Goal: Understand process/instructions

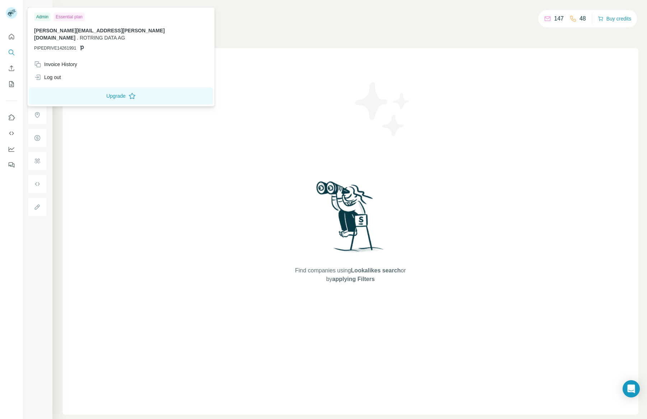
click at [12, 13] on rect at bounding box center [11, 12] width 11 height 11
click at [183, 19] on div "Search Companies People Find companies using Lookalikes search or by applying F…" at bounding box center [349, 209] width 594 height 419
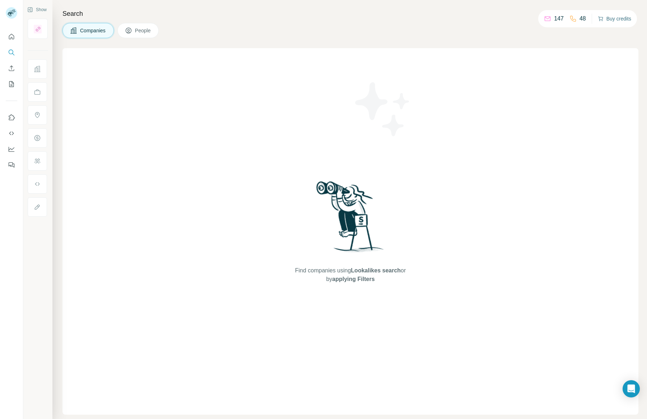
click at [609, 18] on button "Buy credits" at bounding box center [614, 19] width 33 height 10
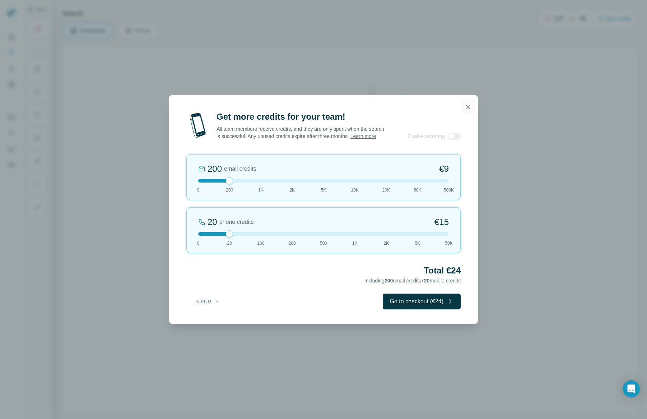
click at [468, 102] on button "button" at bounding box center [468, 106] width 14 height 14
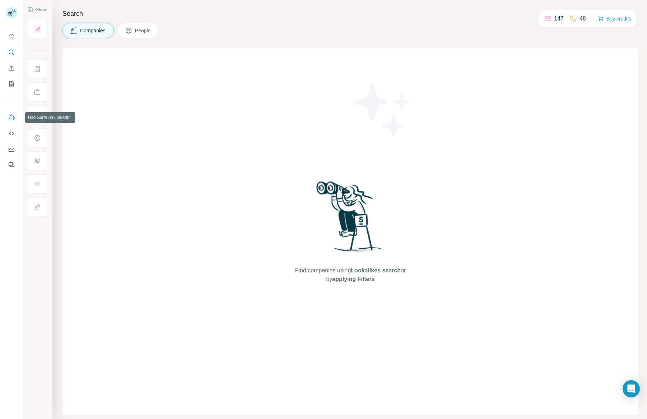
click at [13, 120] on icon "Use Surfe on LinkedIn" at bounding box center [12, 117] width 6 height 6
click at [14, 147] on icon "Dashboard" at bounding box center [11, 148] width 7 height 7
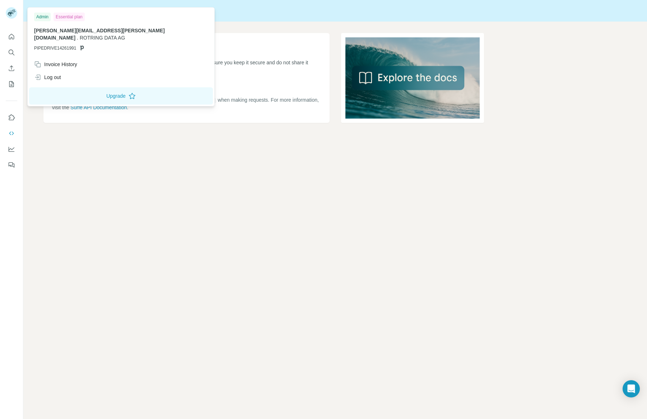
click at [10, 10] on rect at bounding box center [11, 12] width 11 height 11
click at [194, 177] on div "Surfe API API Key Your API key is essential for authenticating requests to the …" at bounding box center [335, 209] width 624 height 419
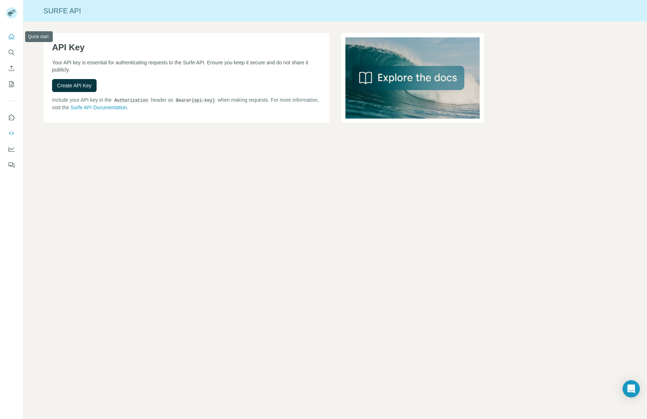
click at [13, 36] on icon "Quick start" at bounding box center [11, 36] width 7 height 7
